Goal: Task Accomplishment & Management: Use online tool/utility

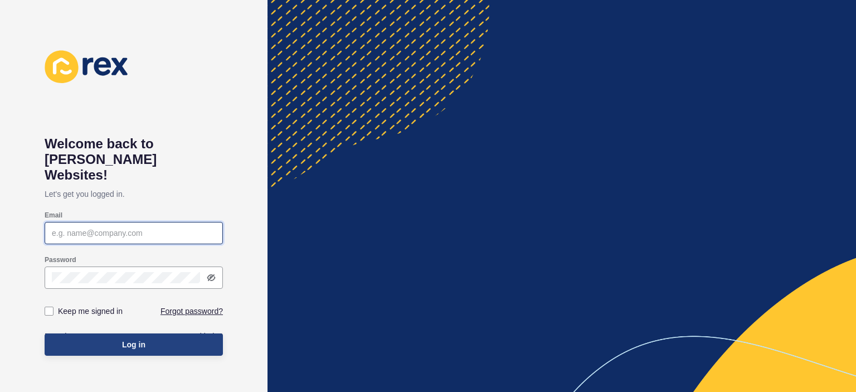
type input "[EMAIL_ADDRESS][DOMAIN_NAME]"
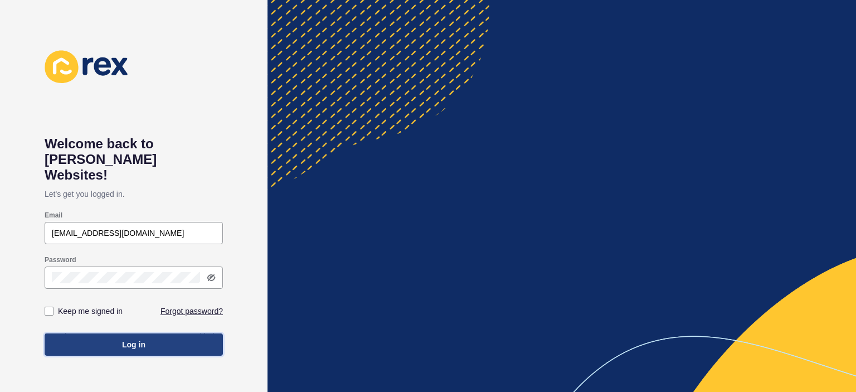
click at [156, 333] on button "Log in" at bounding box center [134, 344] width 178 height 22
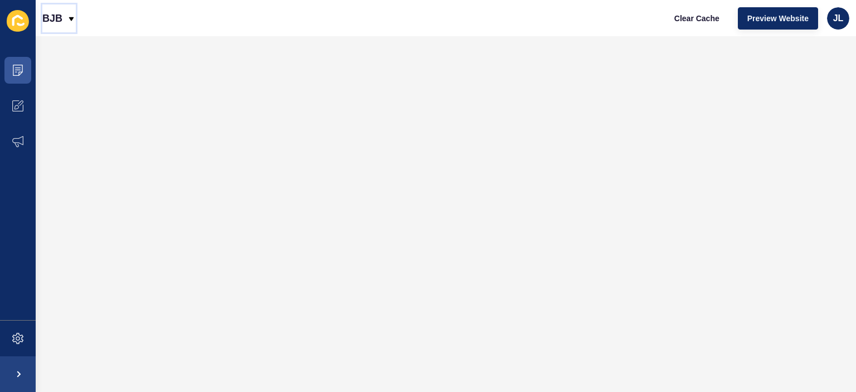
click at [61, 21] on p "BJB" at bounding box center [52, 18] width 20 height 28
click at [130, 21] on div "BJB Clear Cache Preview Website JL" at bounding box center [446, 18] width 821 height 36
click at [16, 75] on icon at bounding box center [17, 70] width 11 height 11
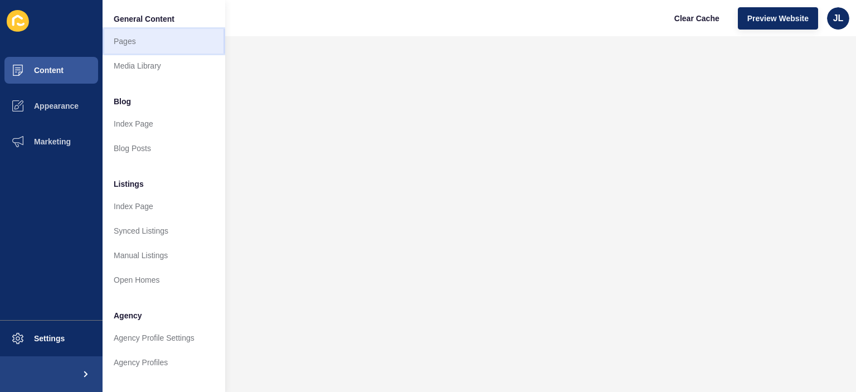
click at [144, 44] on link "Pages" at bounding box center [164, 41] width 123 height 25
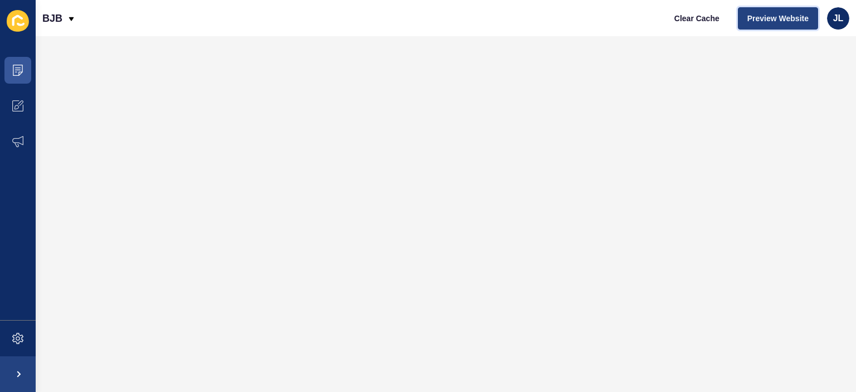
click at [759, 22] on span "Preview Website" at bounding box center [777, 18] width 61 height 11
